Goal: Check status: Check status

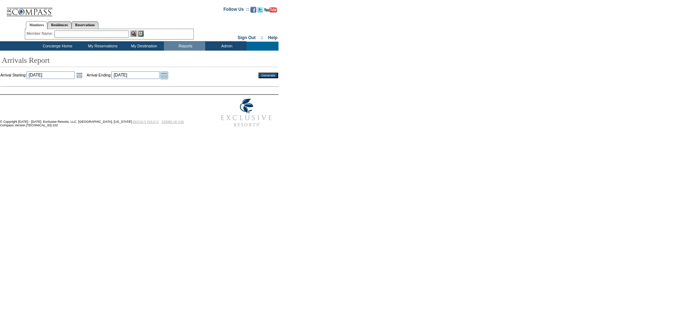
click at [168, 76] on link "Open the calendar popup." at bounding box center [164, 76] width 8 height 8
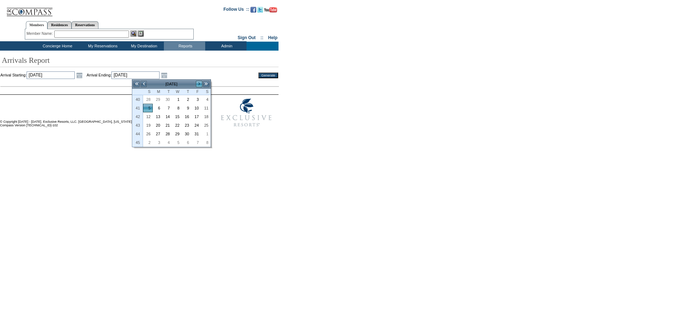
click at [199, 81] on link ">" at bounding box center [198, 83] width 7 height 7
drag, startPoint x: 149, startPoint y: 115, endPoint x: 155, endPoint y: 116, distance: 6.2
click at [149, 115] on link "9" at bounding box center [147, 117] width 9 height 8
type input "[DATE]"
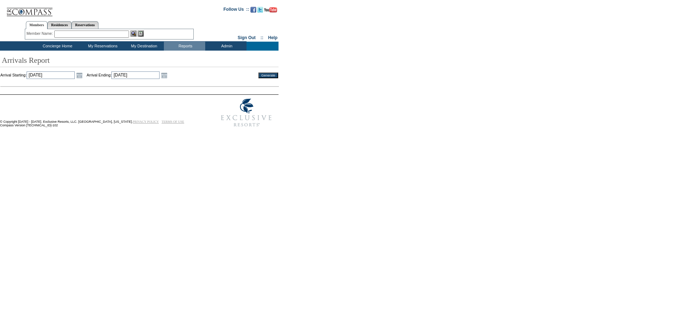
click at [271, 73] on input "Generate" at bounding box center [268, 76] width 20 height 6
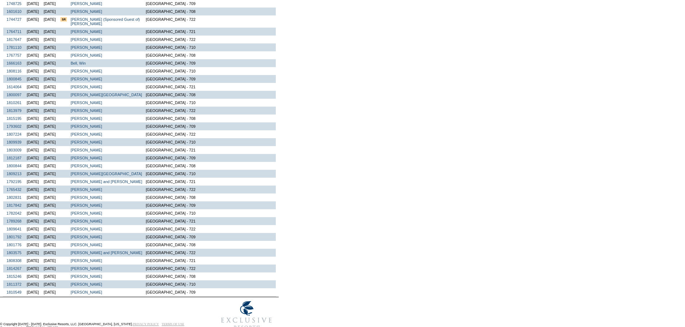
scroll to position [253, 0]
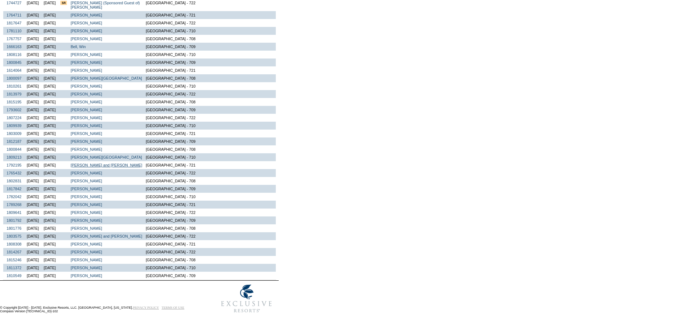
click at [97, 163] on link "Kelleher, Bill and Judi" at bounding box center [106, 165] width 72 height 4
